Goal: Book appointment/travel/reservation

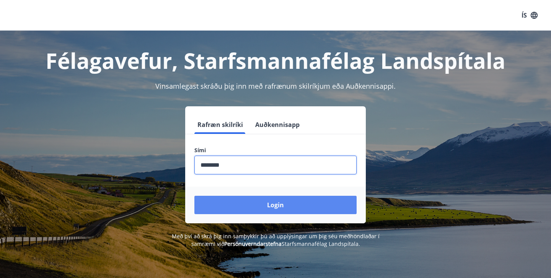
type input "********"
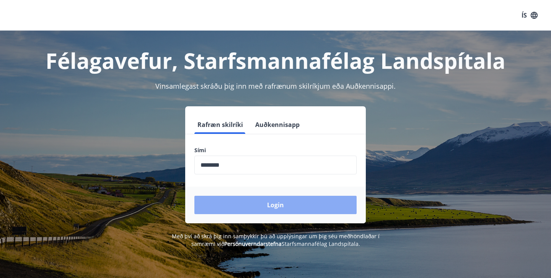
click at [260, 204] on button "Login" at bounding box center [275, 205] width 162 height 18
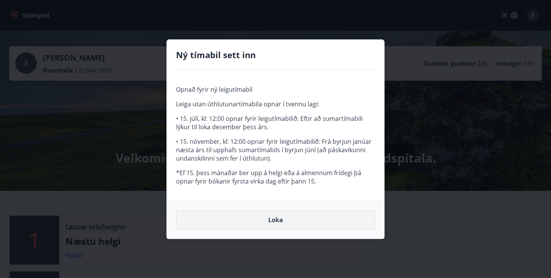
click at [273, 223] on button "Loka" at bounding box center [275, 220] width 199 height 19
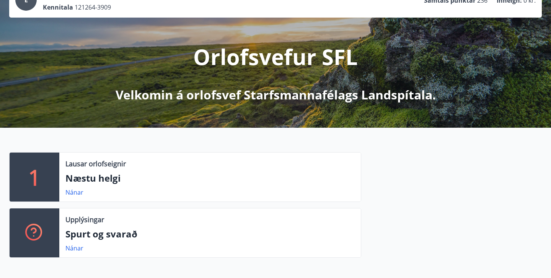
scroll to position [65, 0]
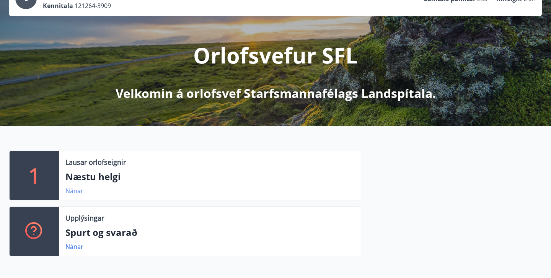
click at [75, 193] on link "Nánar" at bounding box center [74, 191] width 18 height 8
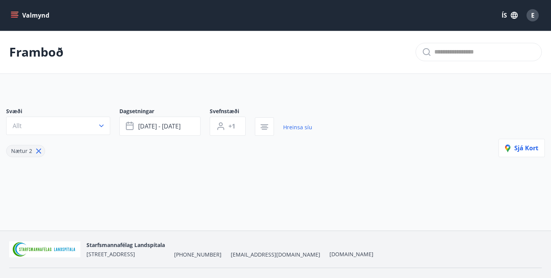
type input "*"
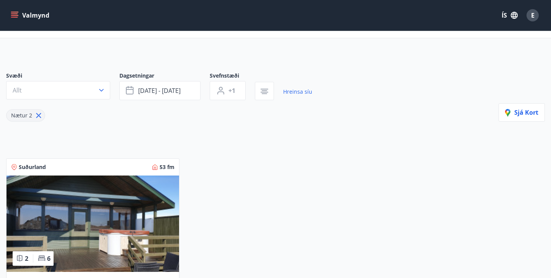
scroll to position [33, 0]
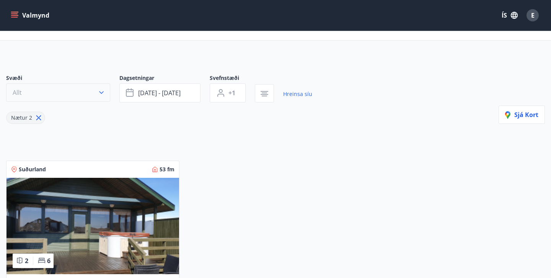
click at [103, 94] on icon "button" at bounding box center [102, 93] width 8 height 8
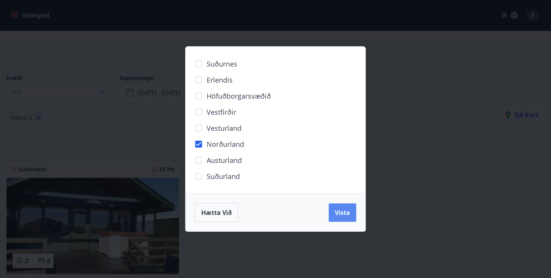
click at [341, 212] on span "Vista" at bounding box center [342, 213] width 15 height 8
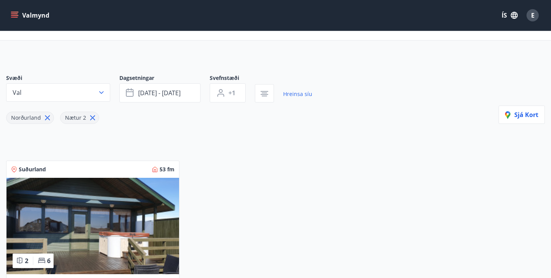
scroll to position [17, 0]
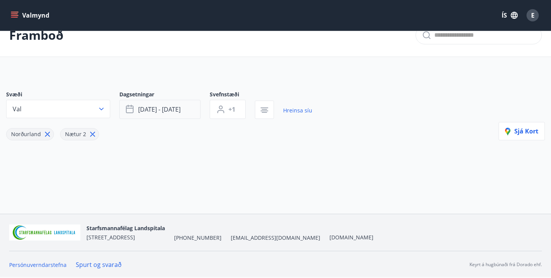
click at [192, 107] on button "sep 26 - sep 29" at bounding box center [159, 109] width 81 height 19
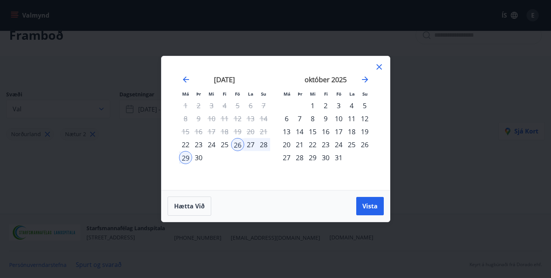
click at [237, 148] on div "26" at bounding box center [237, 144] width 13 height 13
click at [263, 147] on div "28" at bounding box center [263, 144] width 13 height 13
click at [369, 207] on span "Vista" at bounding box center [369, 206] width 15 height 8
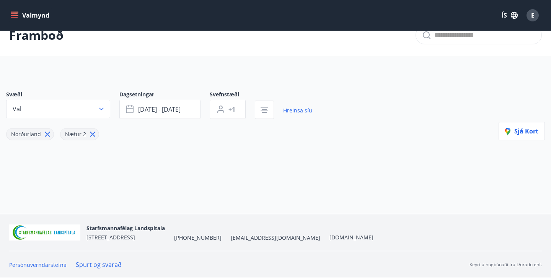
scroll to position [17, 0]
click at [160, 109] on button "sep 26 - sep 28" at bounding box center [159, 109] width 81 height 19
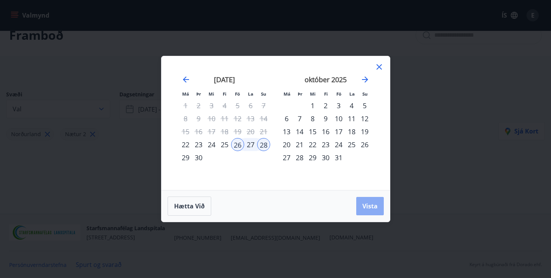
click at [374, 207] on span "Vista" at bounding box center [369, 206] width 15 height 8
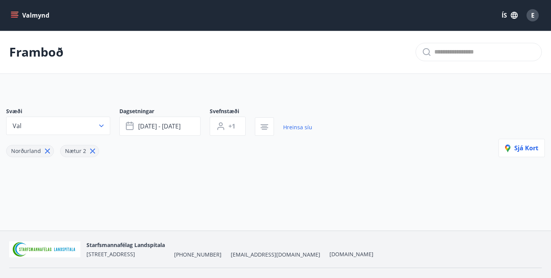
scroll to position [0, 0]
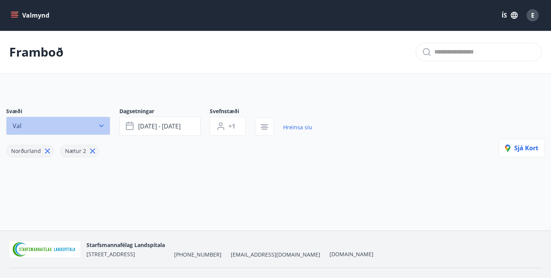
click at [99, 127] on icon "button" at bounding box center [102, 126] width 8 height 8
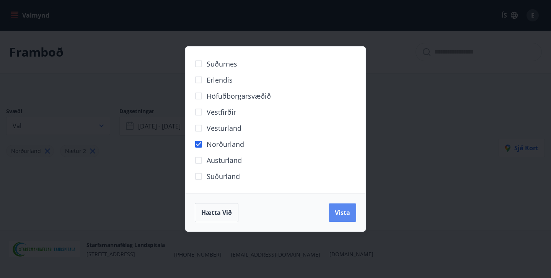
click at [343, 215] on span "Vista" at bounding box center [342, 213] width 15 height 8
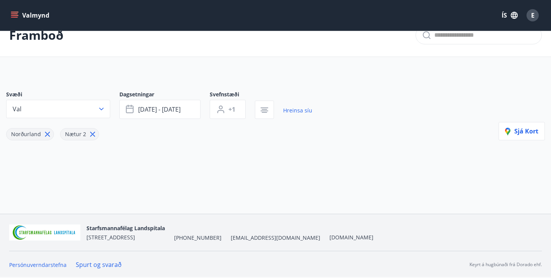
scroll to position [17, 0]
click at [525, 136] on button "Sjá kort" at bounding box center [522, 131] width 46 height 18
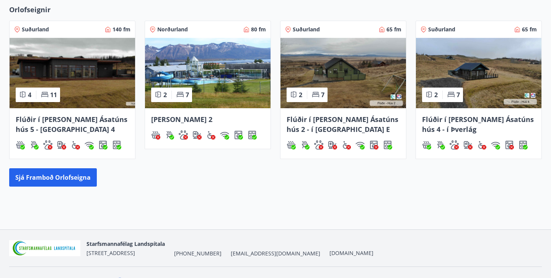
scroll to position [348, 0]
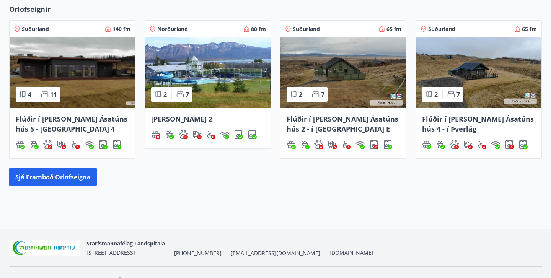
click at [230, 72] on img at bounding box center [208, 73] width 126 height 70
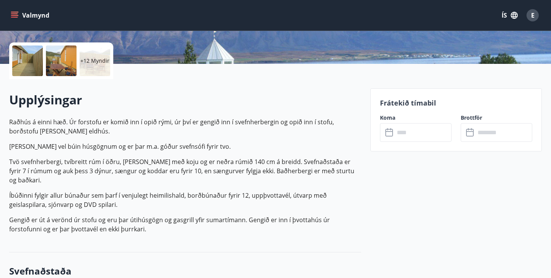
scroll to position [167, 0]
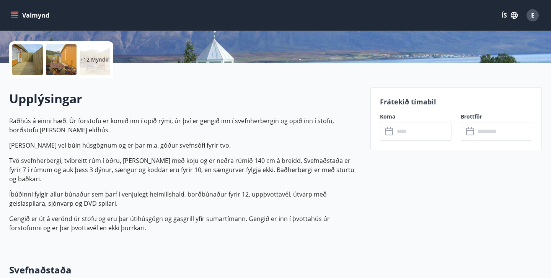
click at [391, 136] on div "​ ​" at bounding box center [416, 131] width 72 height 19
